Goal: Transaction & Acquisition: Purchase product/service

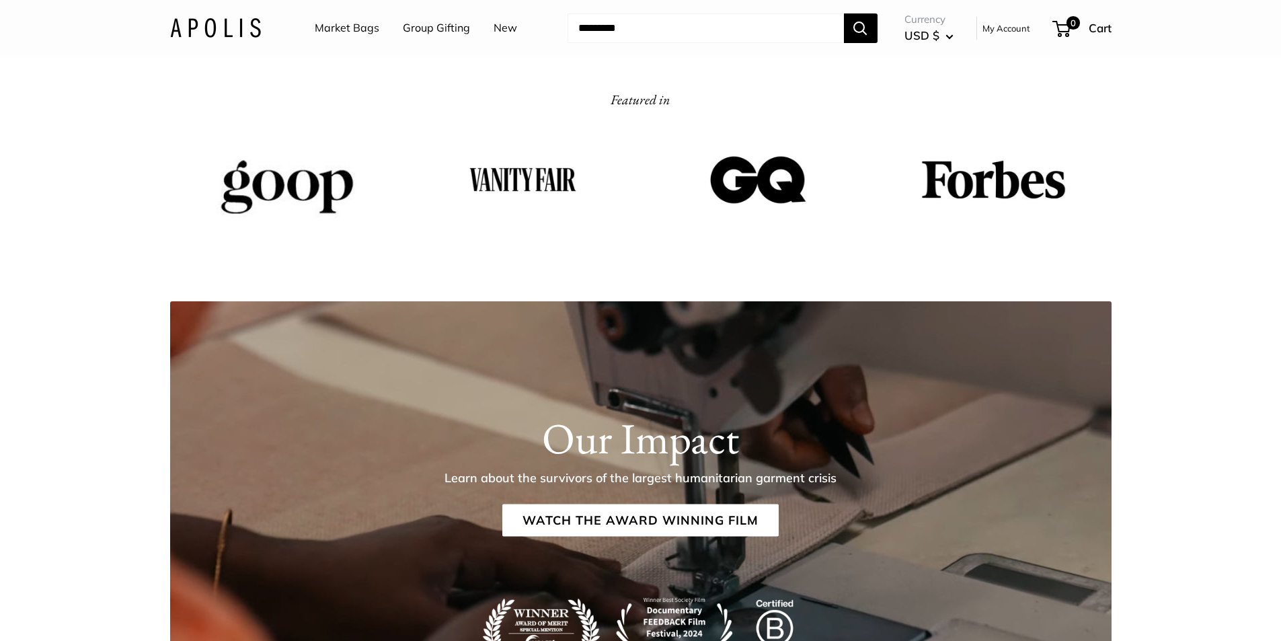
scroll to position [1682, 0]
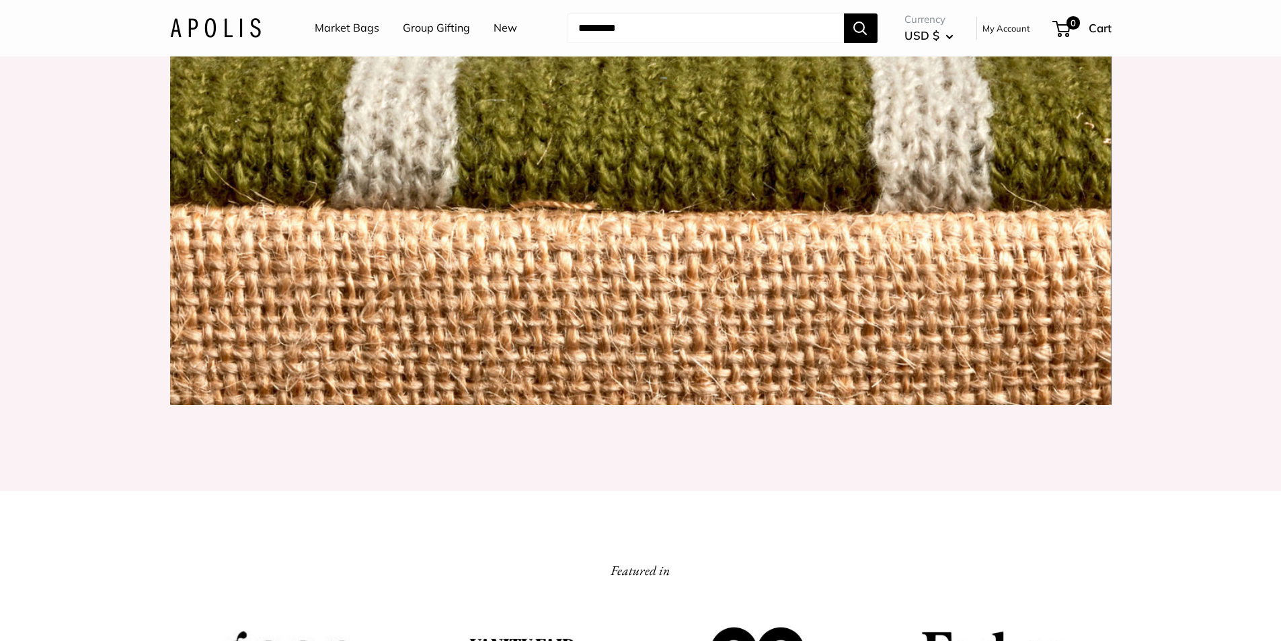
click at [355, 31] on link "Market Bags" at bounding box center [347, 28] width 65 height 20
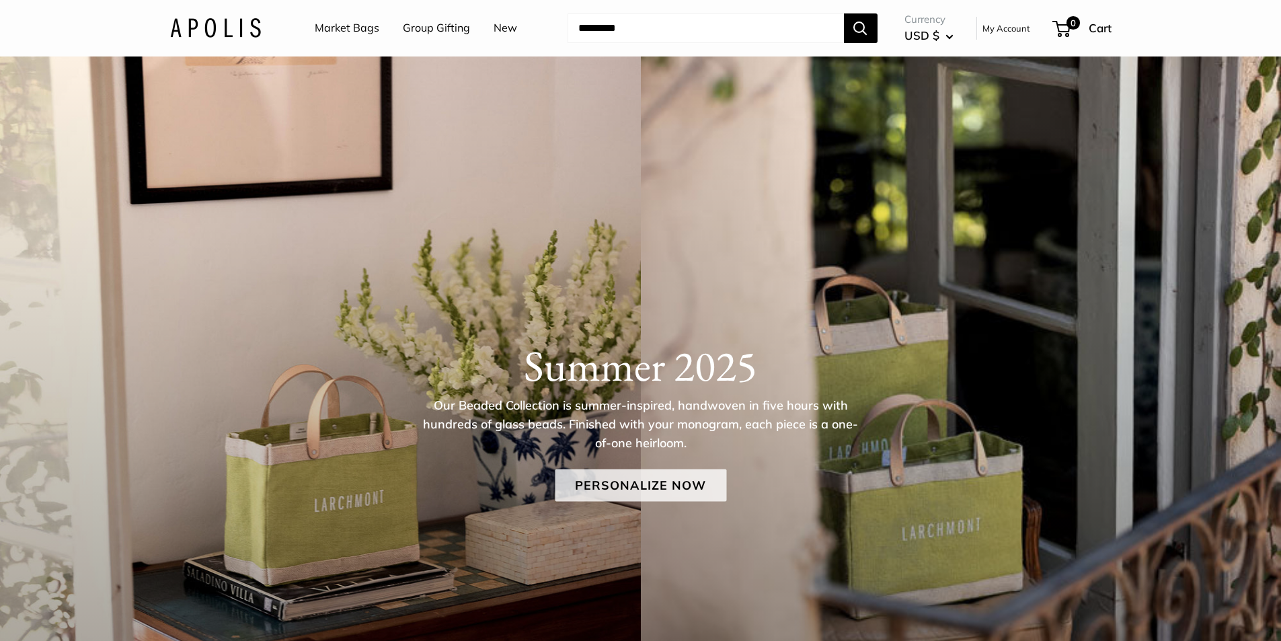
click at [681, 485] on link "Personalize Now" at bounding box center [641, 485] width 172 height 32
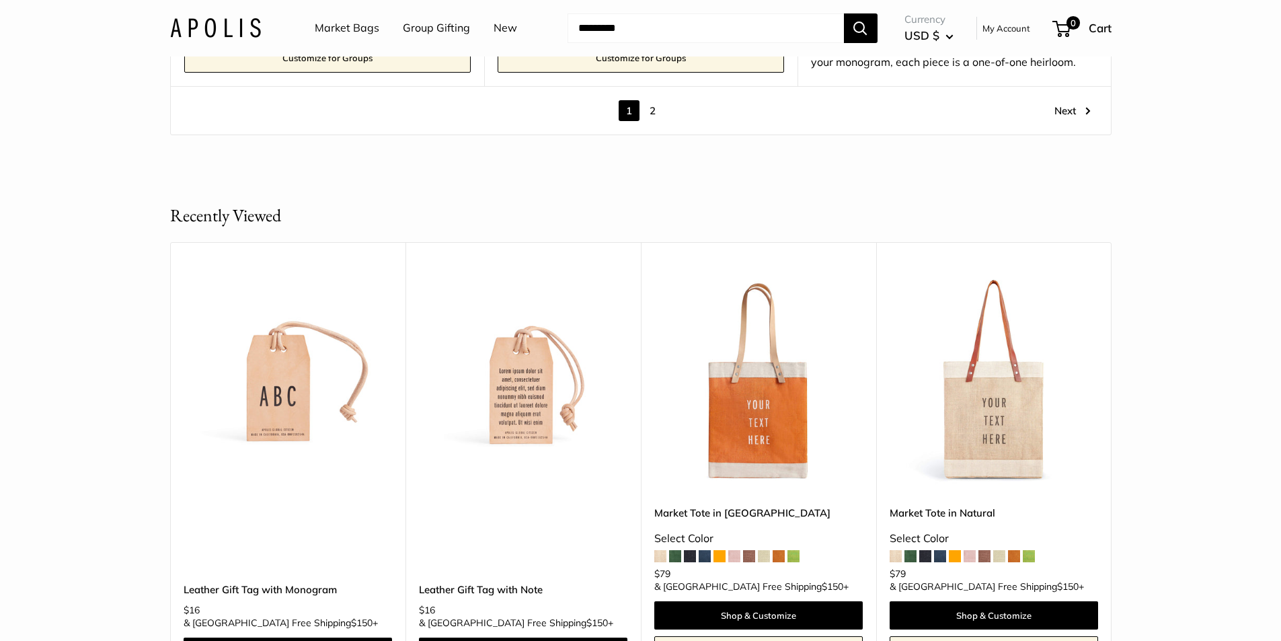
scroll to position [8273, 0]
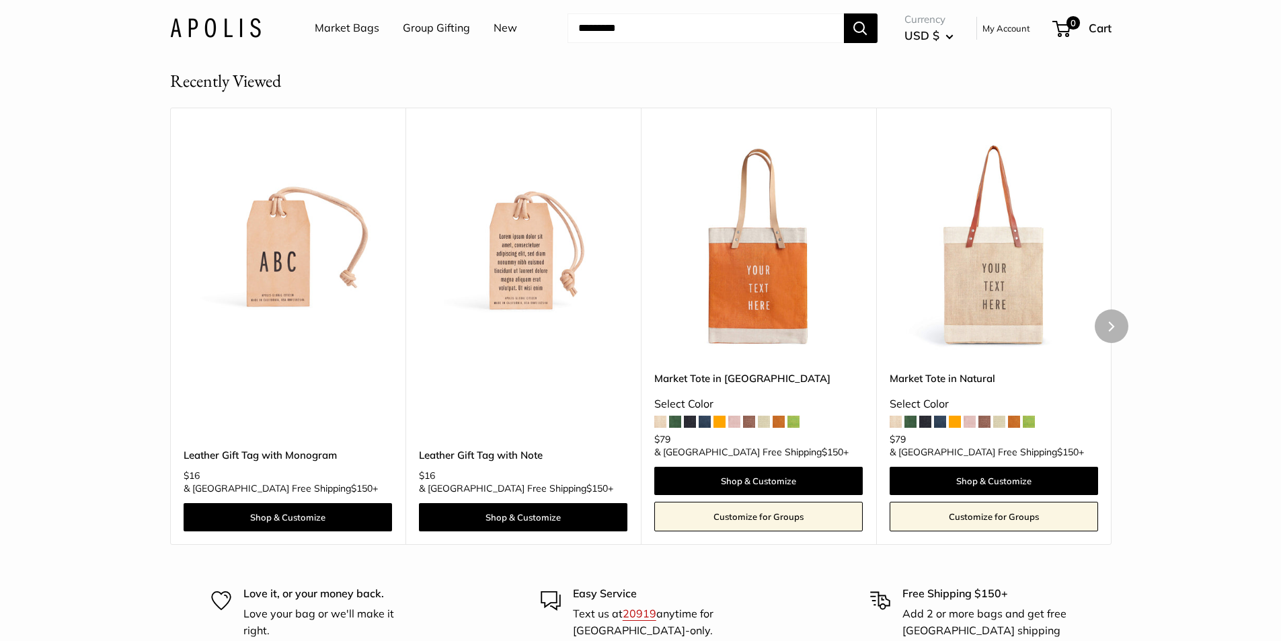
click at [0, 0] on img at bounding box center [0, 0] width 0 height 0
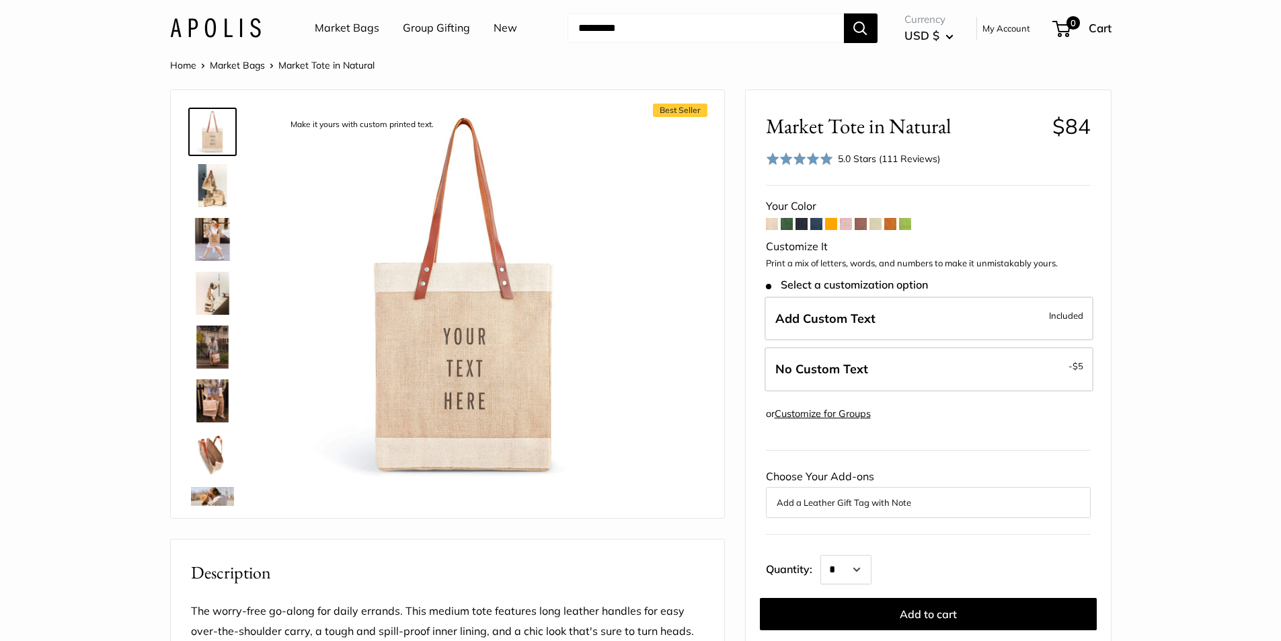
click at [209, 182] on img at bounding box center [212, 185] width 43 height 43
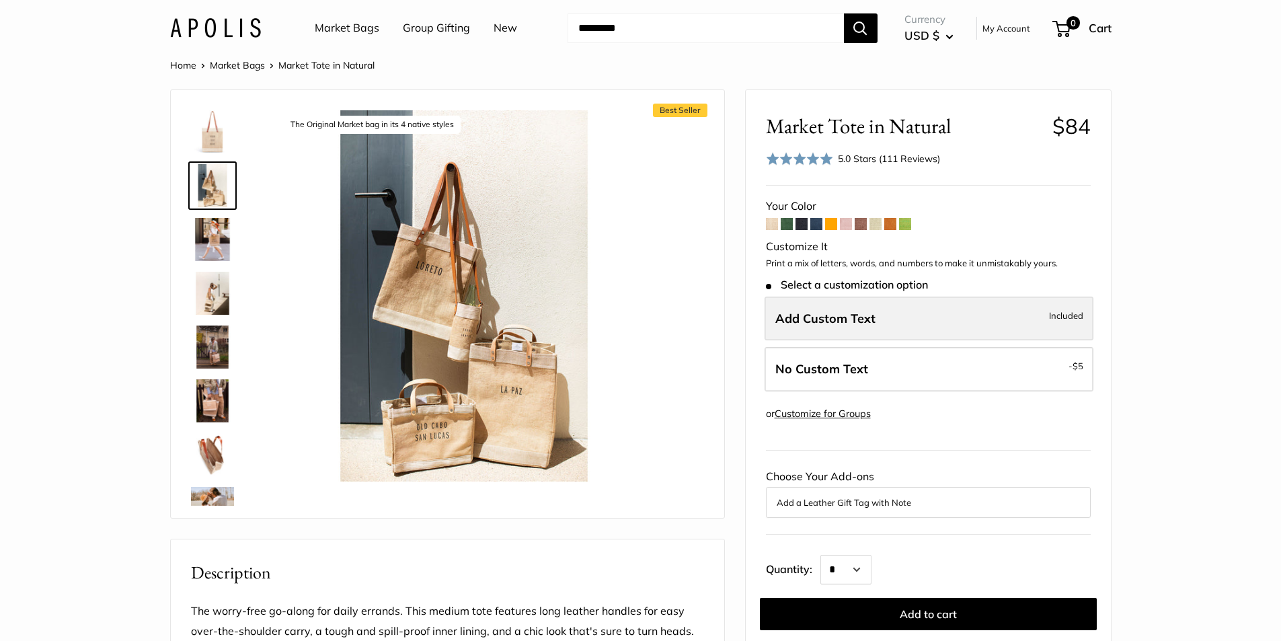
click at [981, 328] on label "Add Custom Text Included" at bounding box center [929, 319] width 329 height 44
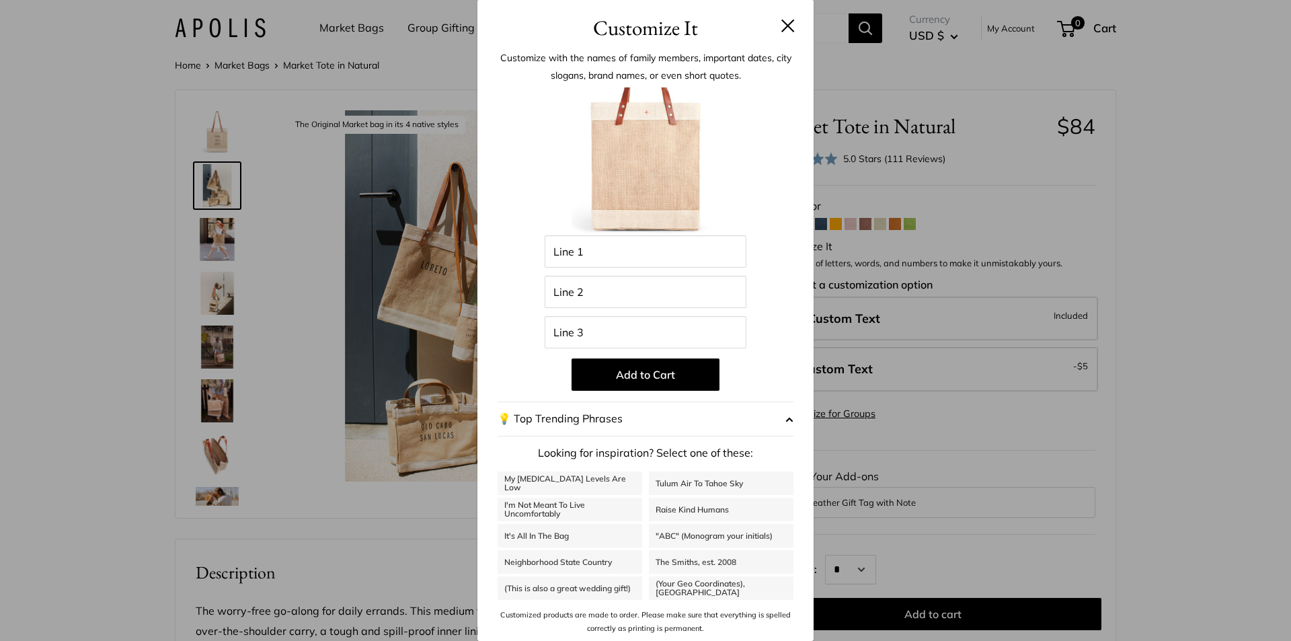
click at [793, 29] on button at bounding box center [788, 25] width 13 height 13
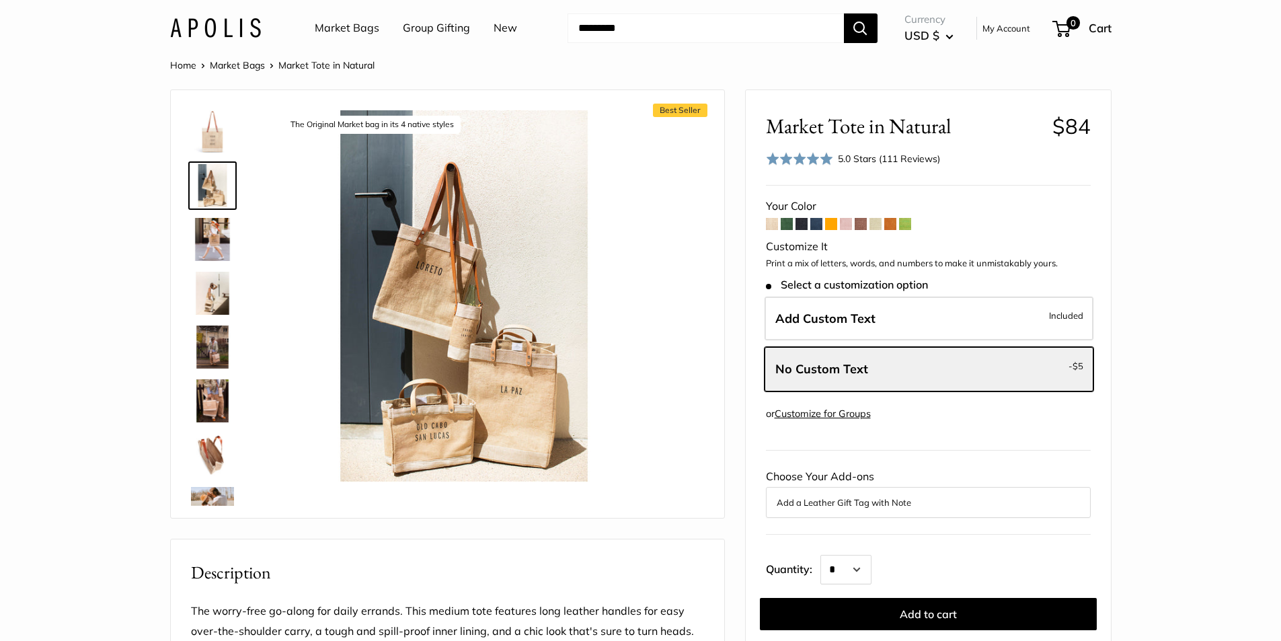
click at [757, 33] on input "Search..." at bounding box center [706, 28] width 276 height 30
type input "********"
click at [844, 13] on button "Search" at bounding box center [861, 28] width 34 height 30
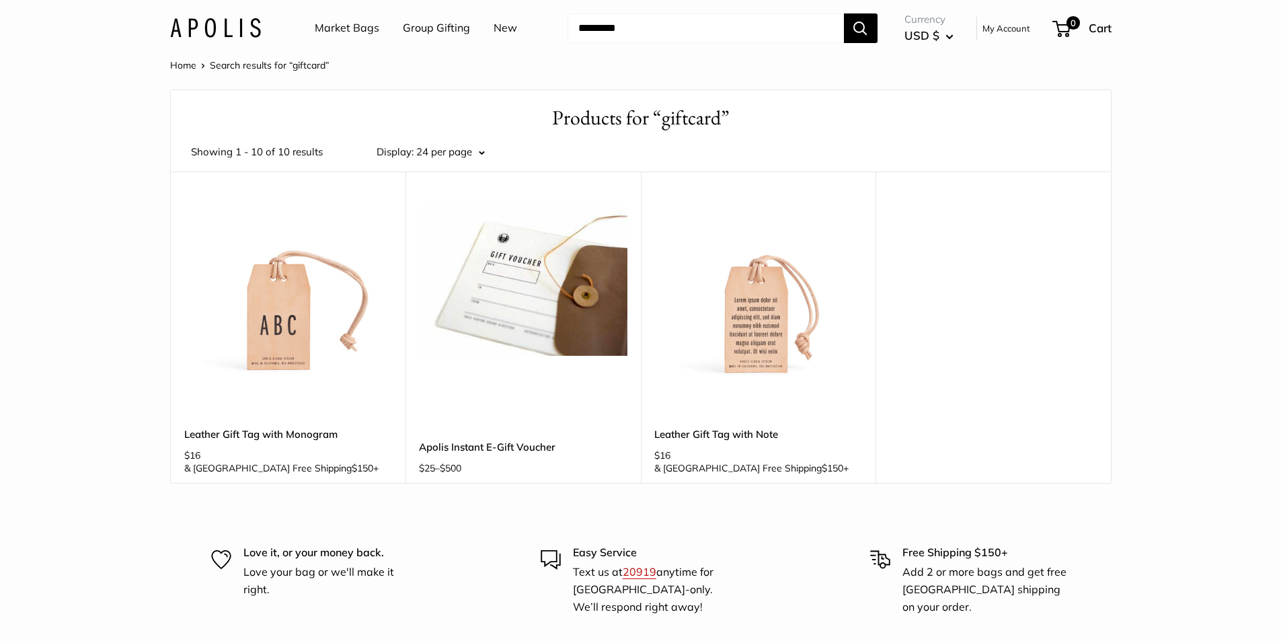
click at [592, 385] on div "Apolis Instant E-Gift Voucher $25 – $500 Select Amount" at bounding box center [523, 419] width 209 height 100
click at [525, 439] on link "Apolis Instant E-Gift Voucher" at bounding box center [523, 446] width 209 height 15
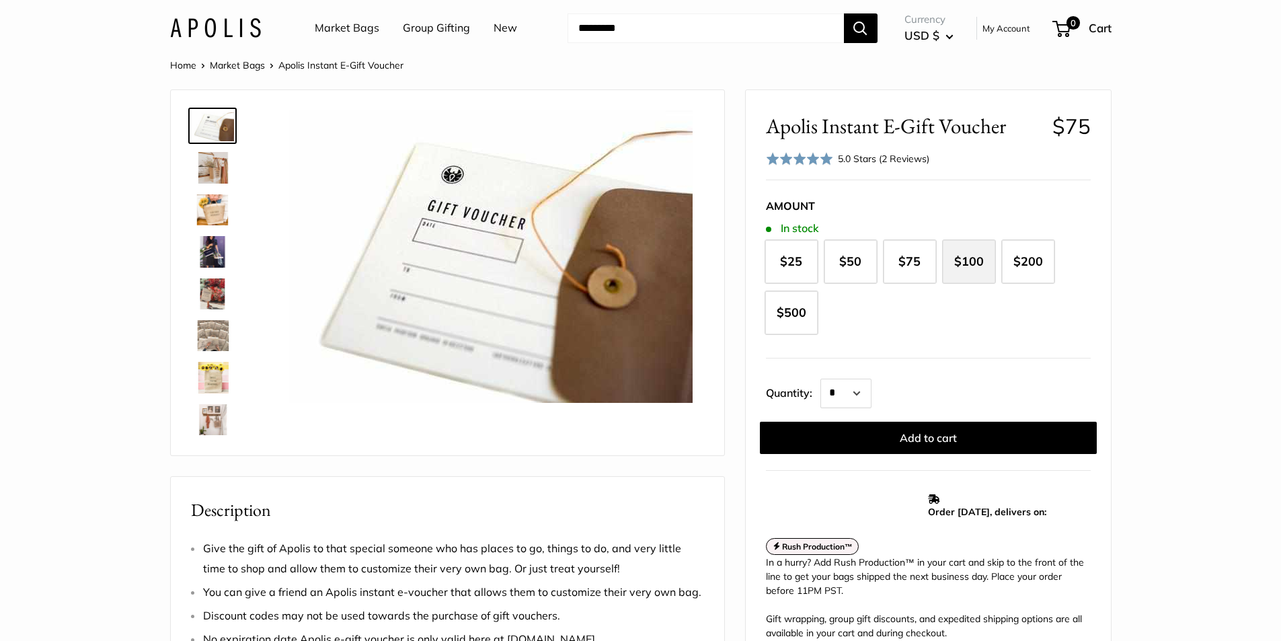
click at [974, 270] on label "$100" at bounding box center [969, 261] width 54 height 44
click at [223, 166] on img at bounding box center [212, 167] width 43 height 31
